Goal: Task Accomplishment & Management: Use online tool/utility

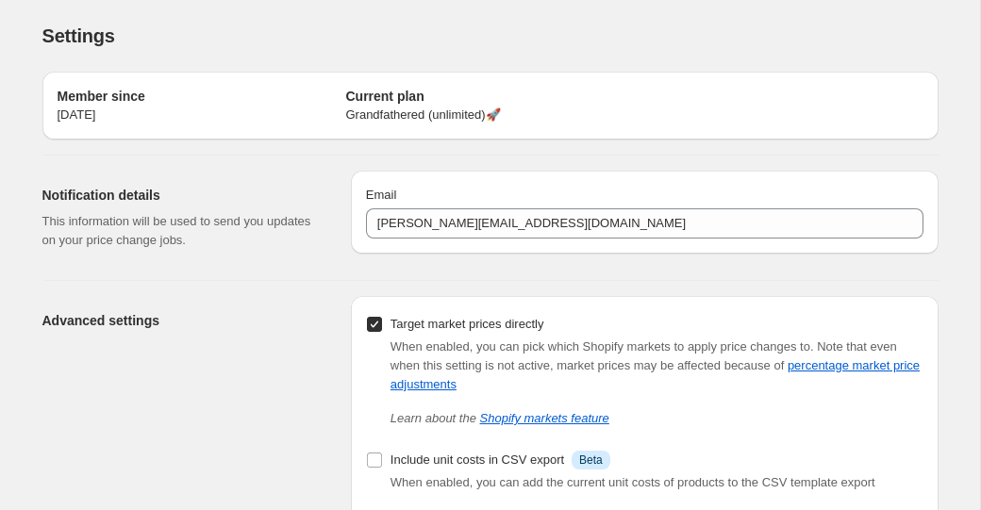
scroll to position [18, 0]
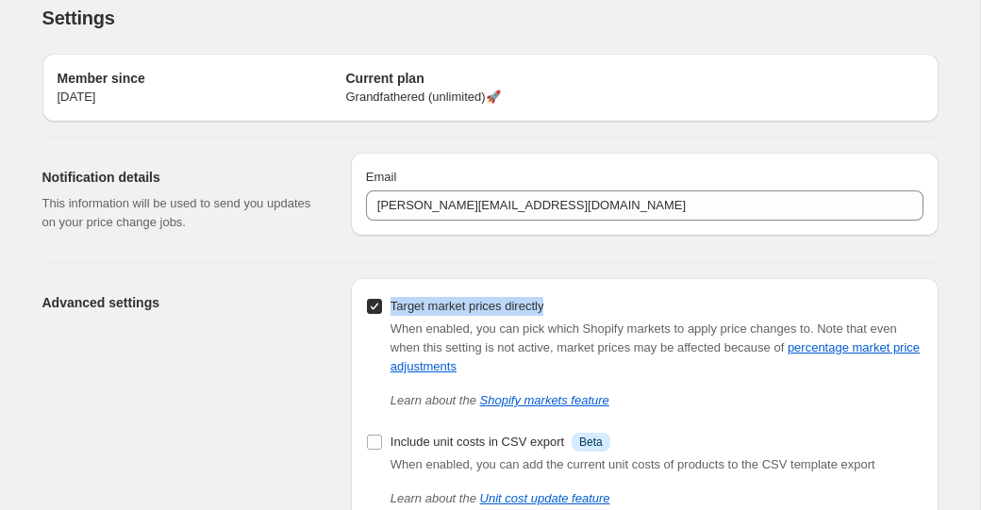
drag, startPoint x: 392, startPoint y: 305, endPoint x: 580, endPoint y: 306, distance: 187.7
click at [580, 306] on div "Target market prices directly When enabled, you can pick which Shopify markets …" at bounding box center [644, 351] width 557 height 117
copy span "Target market prices directly"
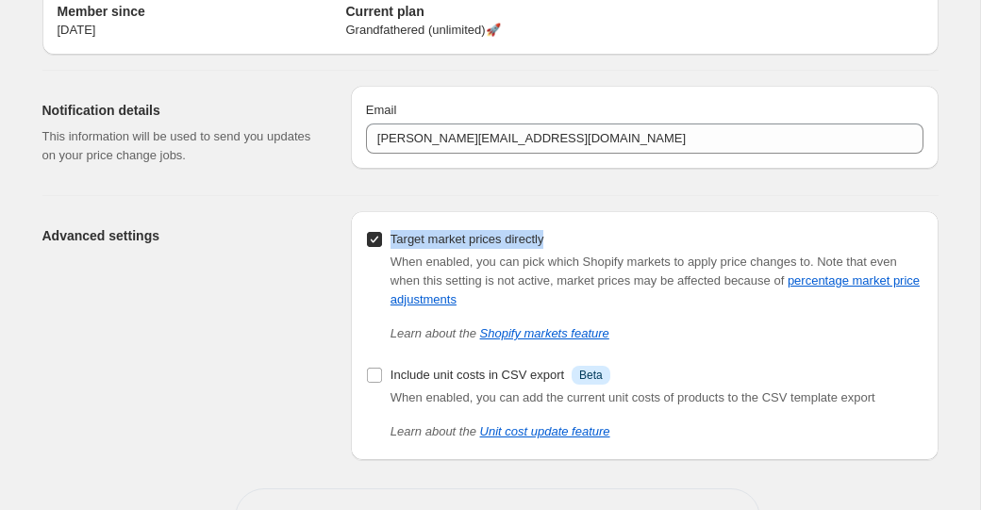
scroll to position [0, 0]
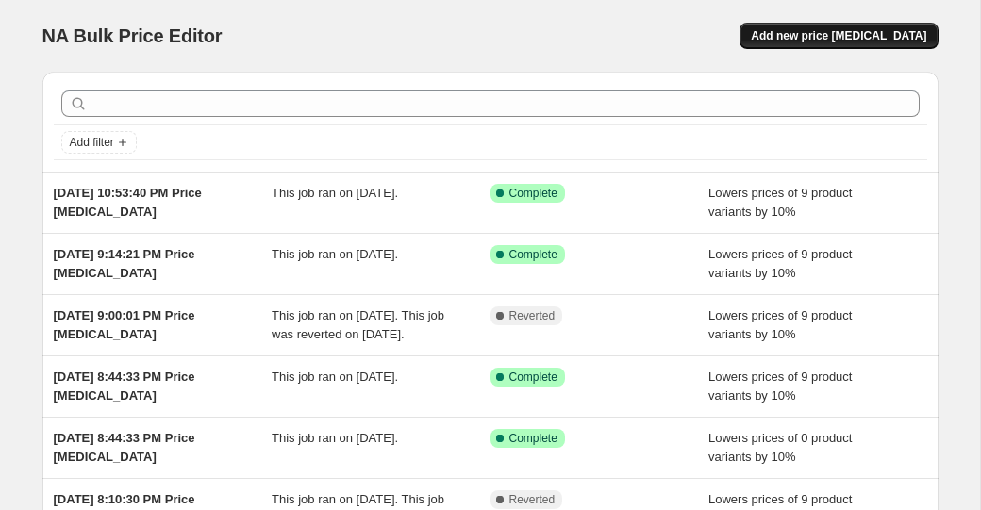
click at [829, 41] on span "Add new price change job" at bounding box center [838, 35] width 175 height 15
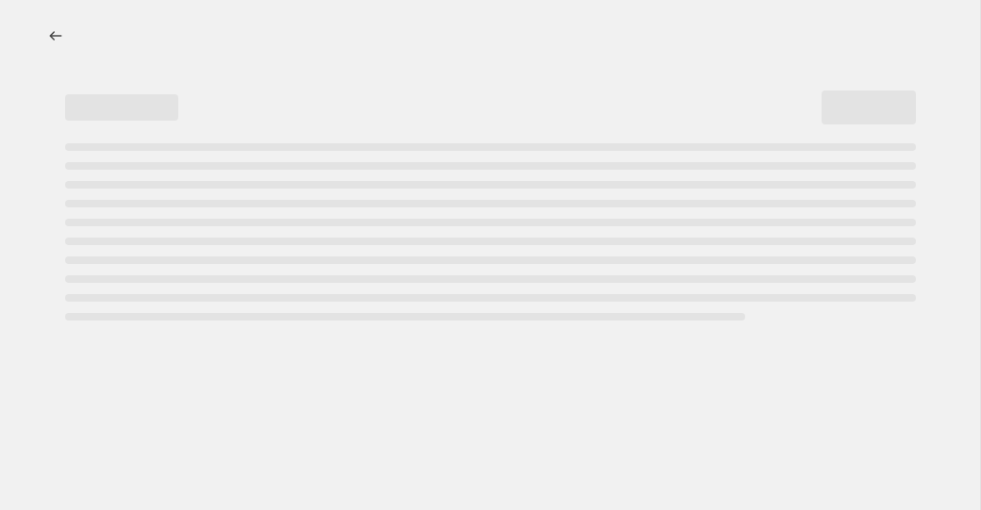
select select "percentage"
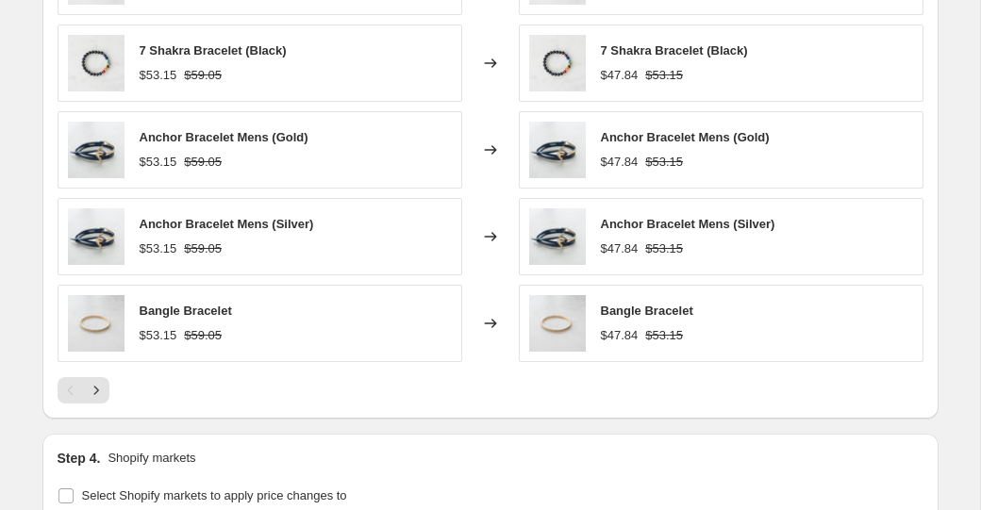
scroll to position [1481, 0]
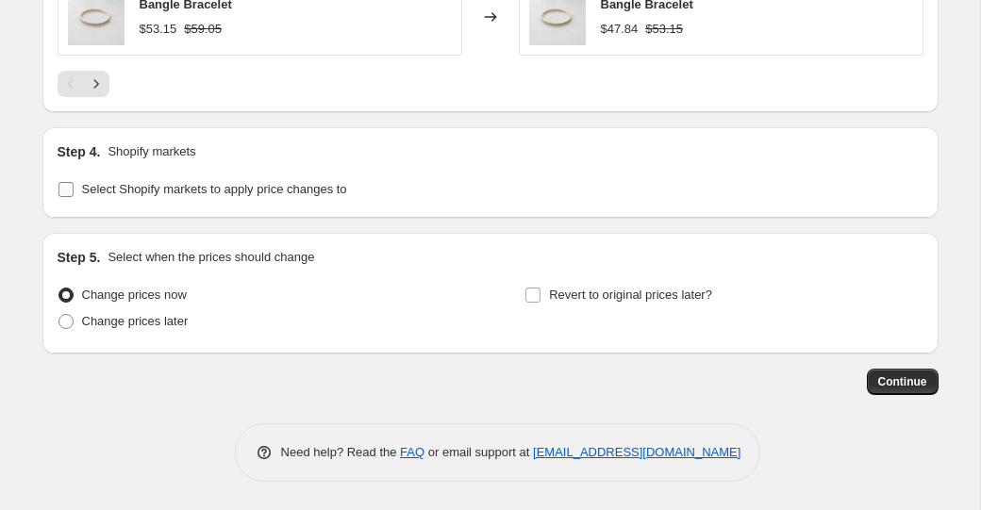
click at [300, 179] on label "Select Shopify markets to apply price changes to" at bounding box center [203, 189] width 290 height 26
click at [74, 182] on input "Select Shopify markets to apply price changes to" at bounding box center [65, 189] width 15 height 15
checkbox input "true"
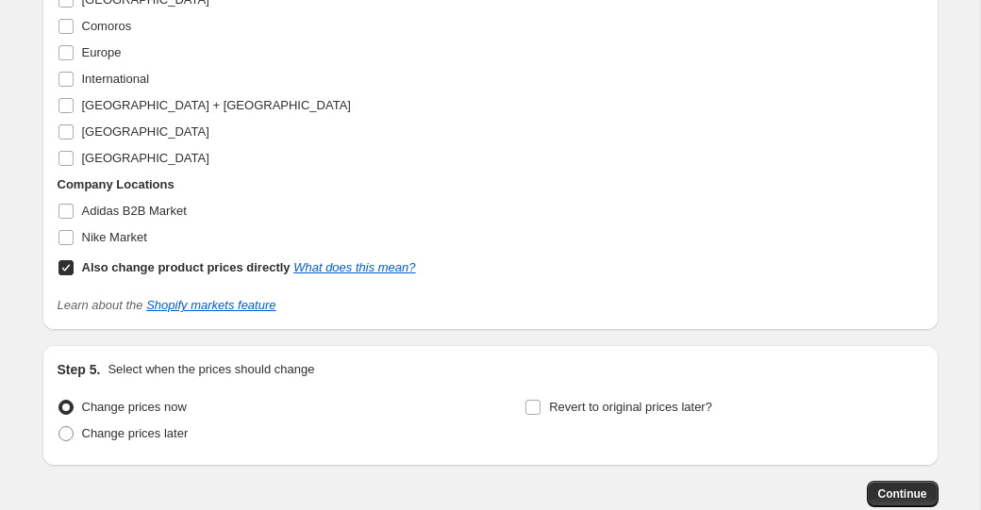
scroll to position [1950, 0]
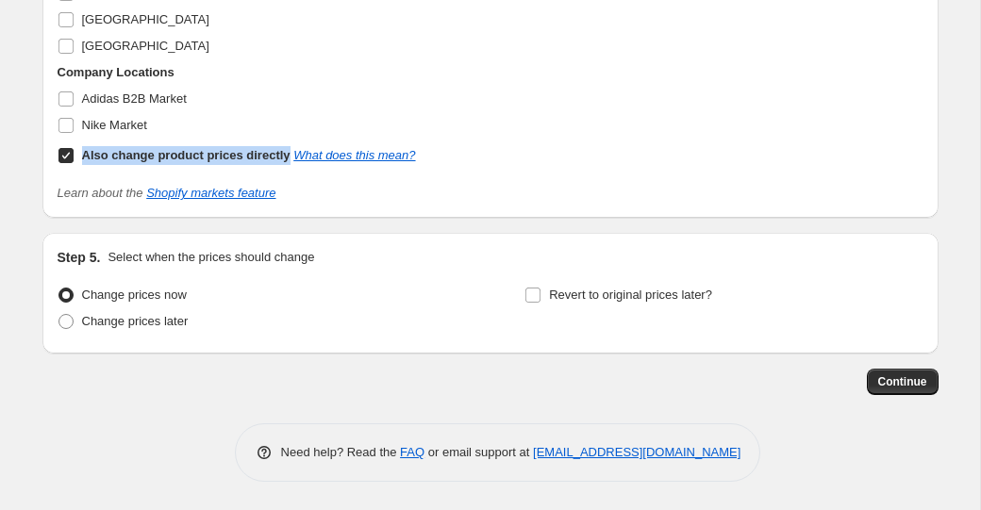
drag, startPoint x: 84, startPoint y: 158, endPoint x: 295, endPoint y: 158, distance: 211.3
click at [295, 158] on div "Also change product prices directly What does this mean?" at bounding box center [249, 155] width 334 height 19
copy b "Also change product prices directly"
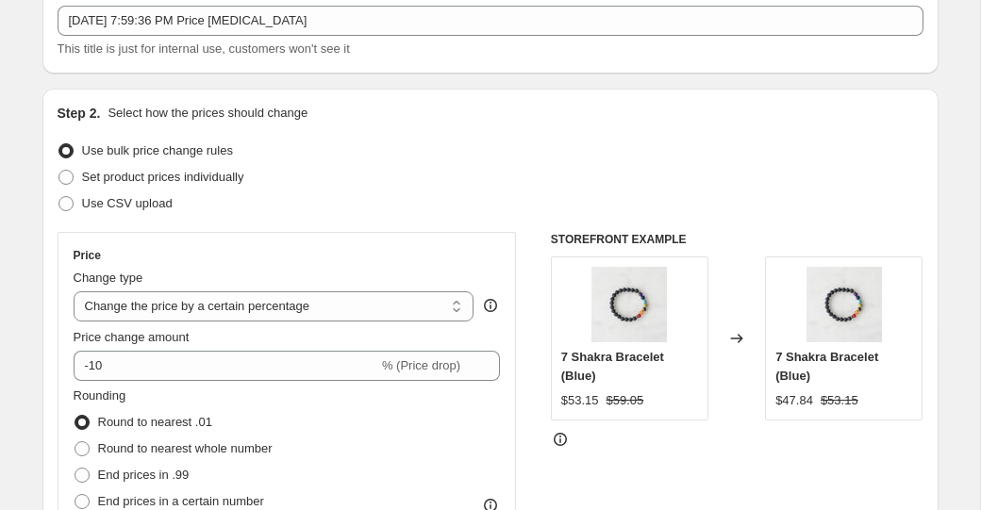
scroll to position [0, 0]
